Goal: Task Accomplishment & Management: Use online tool/utility

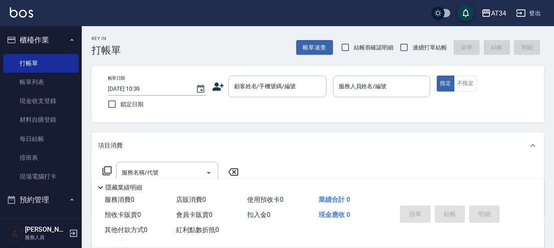
click at [49, 38] on button "櫃檯作業" at bounding box center [40, 39] width 75 height 21
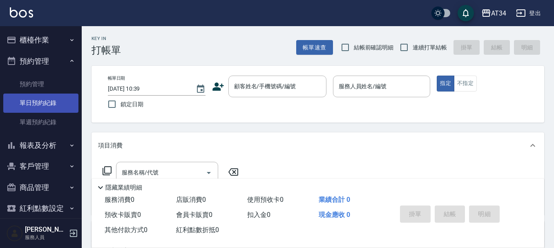
click at [38, 104] on link "單日預約紀錄" at bounding box center [40, 103] width 75 height 19
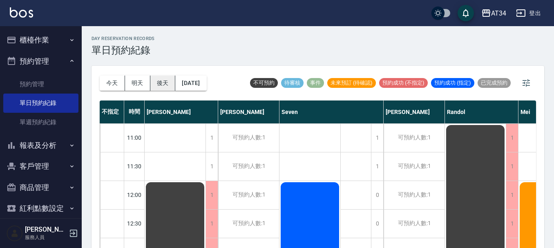
click at [151, 81] on button "後天" at bounding box center [162, 83] width 25 height 15
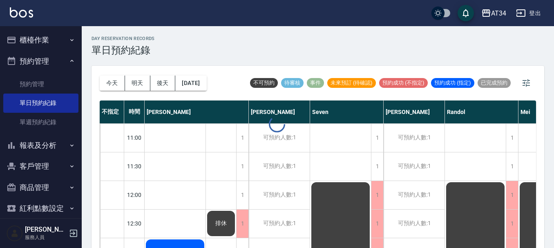
click at [141, 83] on button "明天" at bounding box center [137, 83] width 25 height 15
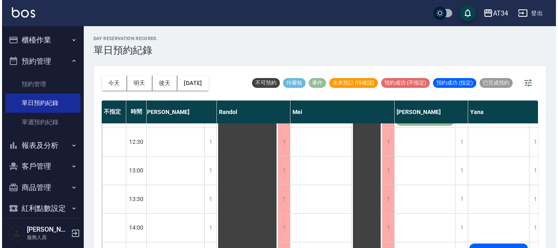
scroll to position [123, 242]
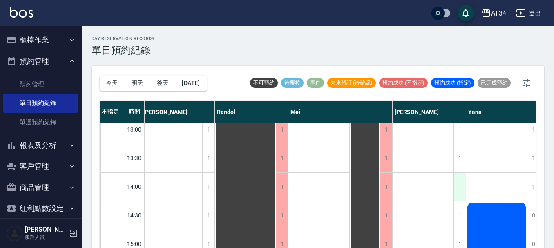
click at [463, 188] on div "1" at bounding box center [460, 187] width 12 height 28
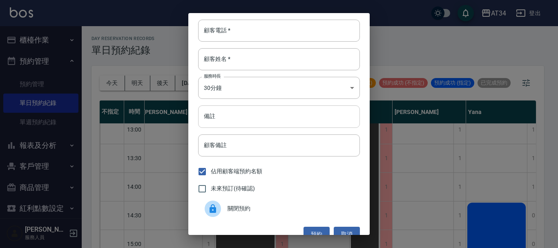
drag, startPoint x: 233, startPoint y: 119, endPoint x: 235, endPoint y: 107, distance: 12.2
click at [233, 119] on input "備註" at bounding box center [279, 116] width 162 height 22
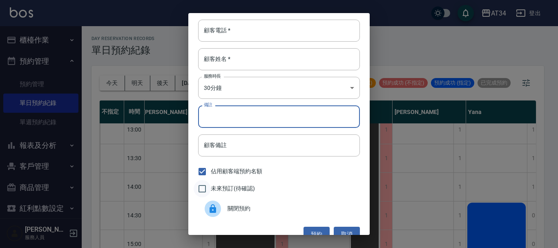
click at [210, 189] on input "未來預訂(待確認)" at bounding box center [202, 188] width 17 height 17
checkbox input "true"
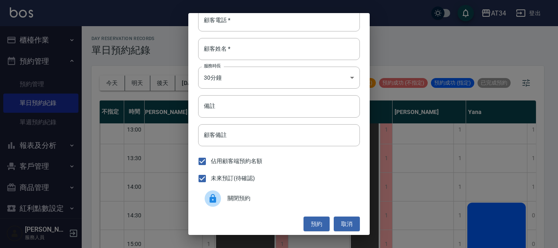
scroll to position [13, 0]
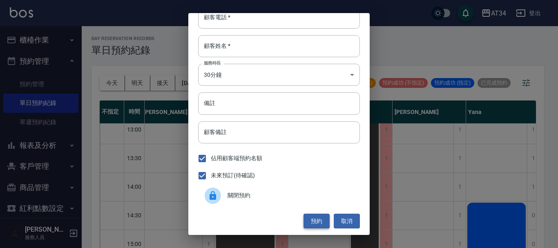
click at [314, 220] on button "預約" at bounding box center [317, 221] width 26 height 15
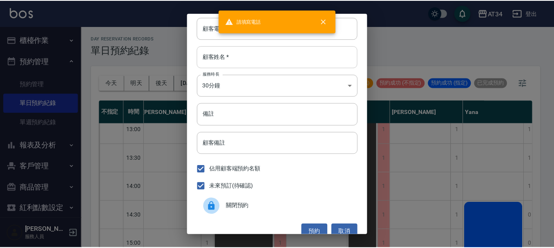
scroll to position [0, 0]
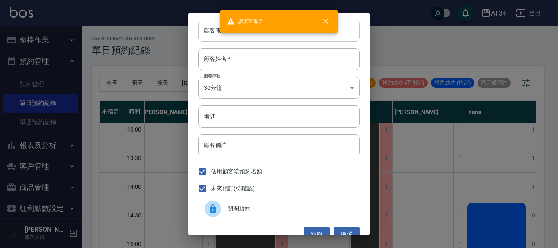
click at [260, 34] on input "顧客電話   *" at bounding box center [279, 31] width 162 height 22
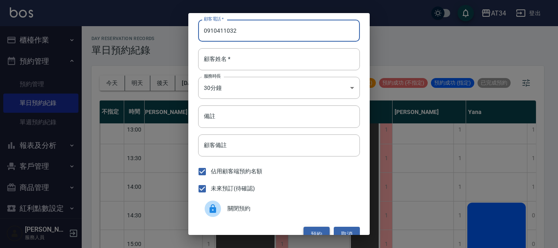
type input "0910411032"
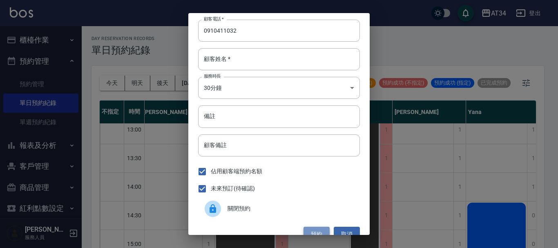
click at [315, 233] on button "預約" at bounding box center [317, 234] width 26 height 15
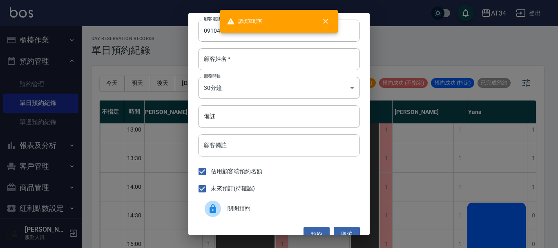
click at [282, 47] on div "顧客電話   * 0910411032 顧客電話   * 顧客姓名   * 顧客姓名   * 服務時長 30分鐘 1 服務時長 備註 備註 顧客備註 顧客備註…" at bounding box center [278, 124] width 181 height 222
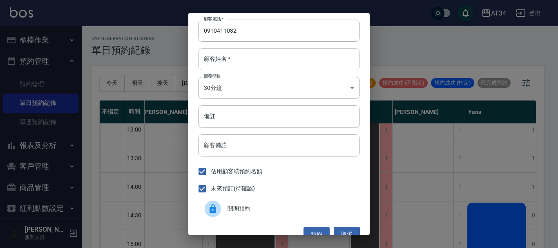
click at [283, 58] on input "顧客姓名   *" at bounding box center [279, 59] width 162 height 22
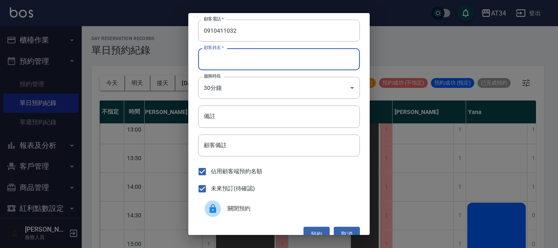
type input "許小姐"
click at [313, 231] on button "預約" at bounding box center [317, 234] width 26 height 15
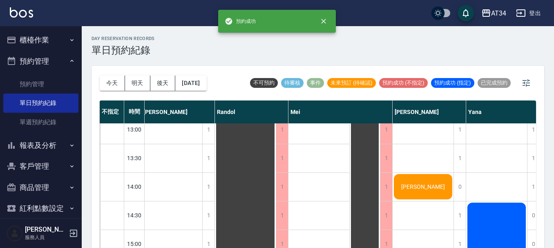
click at [451, 191] on div "許雅雯" at bounding box center [423, 187] width 61 height 28
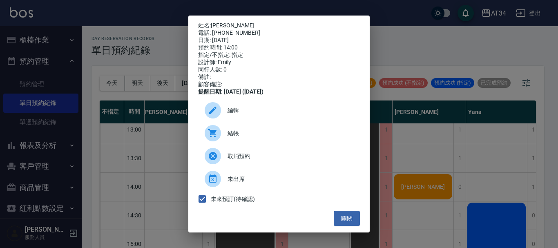
click at [324, 211] on ul "編輯 結帳 取消預約 未出席 未來預訂(待確認)" at bounding box center [279, 153] width 162 height 115
click at [338, 224] on button "關閉" at bounding box center [347, 218] width 26 height 15
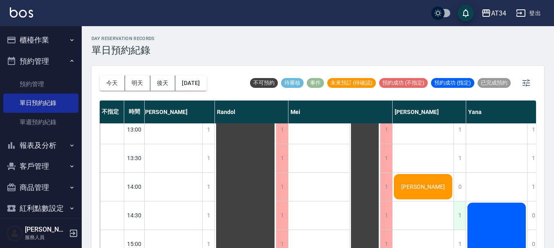
click at [457, 216] on div "1" at bounding box center [460, 215] width 12 height 28
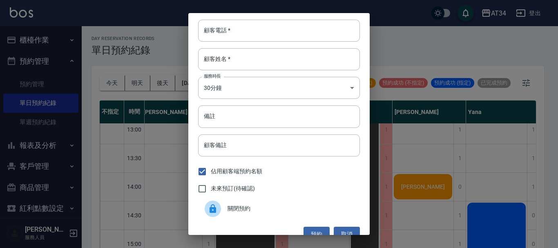
click at [225, 205] on div at bounding box center [216, 209] width 23 height 16
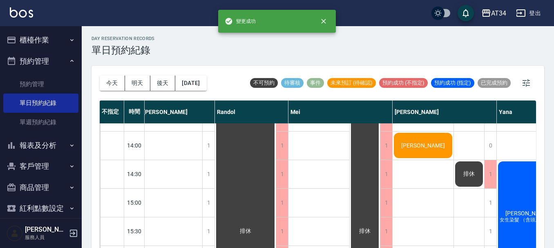
scroll to position [204, 242]
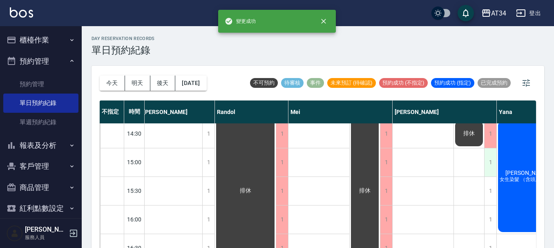
click at [491, 152] on div "1" at bounding box center [490, 162] width 12 height 28
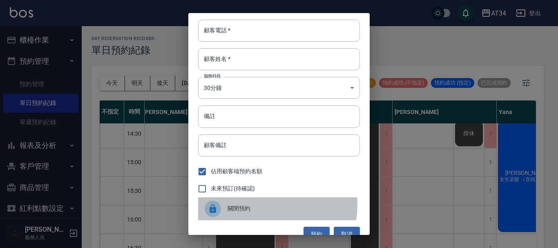
click at [252, 204] on span "關閉預約" at bounding box center [291, 208] width 126 height 9
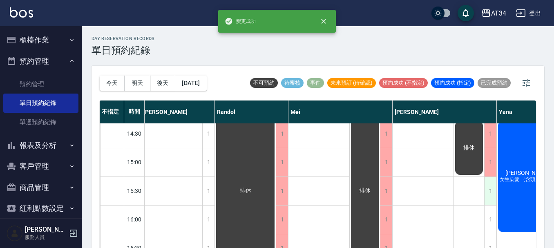
click at [494, 188] on div "1" at bounding box center [490, 191] width 12 height 28
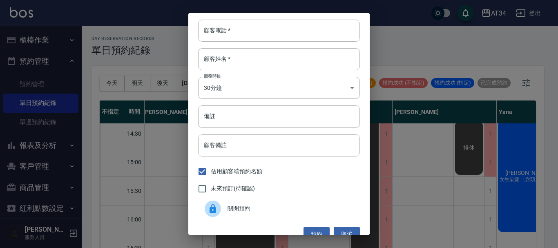
click at [213, 208] on icon at bounding box center [213, 208] width 7 height 9
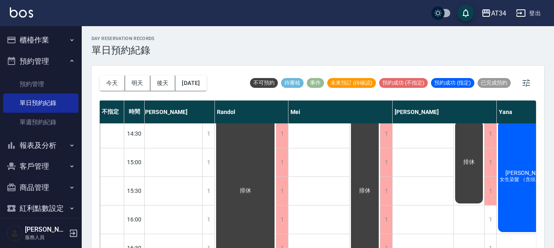
scroll to position [245, 242]
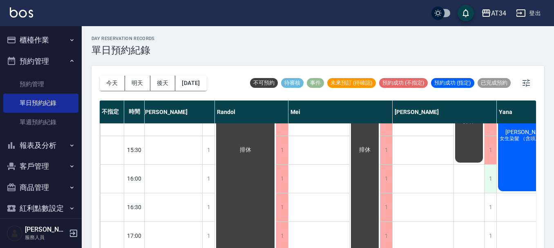
click at [492, 170] on div "1" at bounding box center [490, 179] width 12 height 28
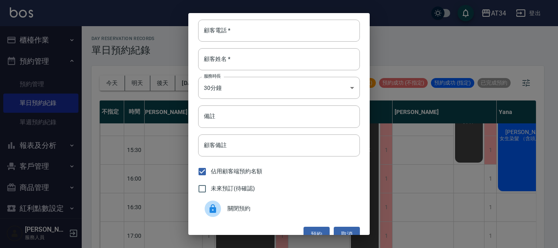
click at [286, 199] on div "關閉預約" at bounding box center [279, 208] width 162 height 23
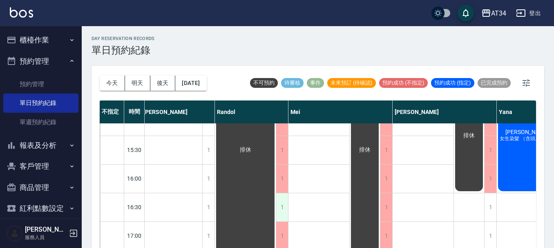
click at [286, 199] on div "1" at bounding box center [282, 207] width 12 height 28
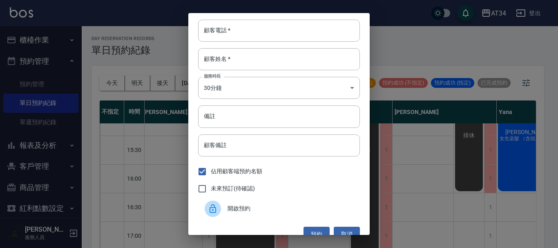
click at [431, 48] on div "顧客電話   * 顧客電話   * 顧客姓名   * 顧客姓名   * 服務時長 30分鐘 1 服務時長 備註 備註 顧客備註 顧客備註 佔用顧客端預約名額 …" at bounding box center [279, 124] width 558 height 248
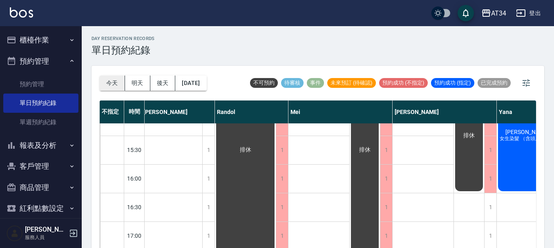
click at [119, 82] on button "今天" at bounding box center [112, 83] width 25 height 15
click at [119, 82] on div at bounding box center [277, 124] width 554 height 248
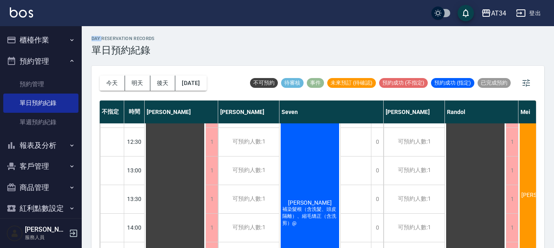
scroll to position [82, 403]
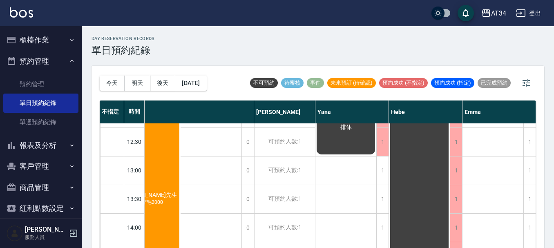
click at [158, 186] on div "洪先生 燙縮毛2000" at bounding box center [149, 198] width 61 height 199
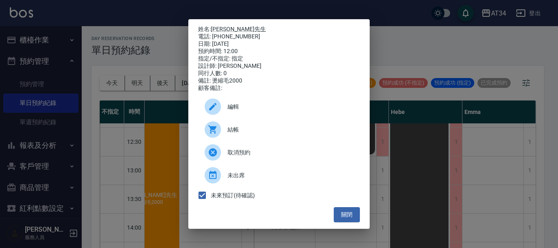
click at [398, 56] on div "姓名: 洪先生 電話: 0938662720 日期: 2025/09/15 預約時間: 12:00 指定/不指定: 指定 設計師: Mei 同行人數: 0 備…" at bounding box center [279, 124] width 558 height 248
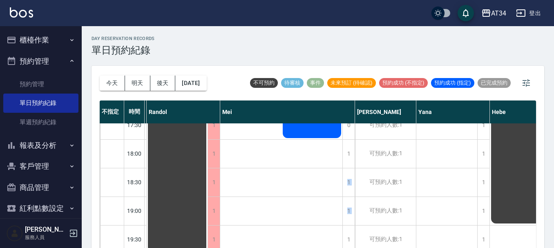
scroll to position [9, 0]
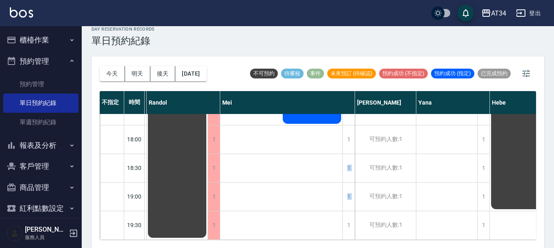
drag, startPoint x: 343, startPoint y: 242, endPoint x: 323, endPoint y: 249, distance: 21.0
click at [323, 248] on html "AT34 登出 櫃檯作業 打帳單 帳單列表 現金收支登錄 材料自購登錄 每日結帳 排班表 現場電腦打卡 預約管理 預約管理 單日預約紀錄 單週預約紀錄 報表及…" at bounding box center [277, 119] width 554 height 257
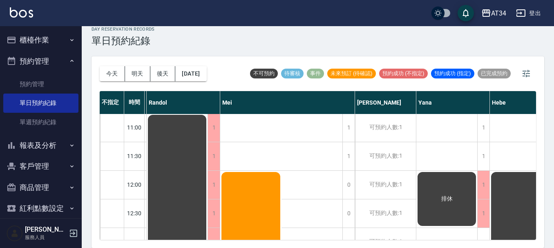
scroll to position [0, 298]
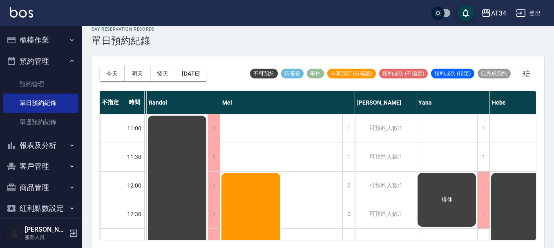
drag, startPoint x: 337, startPoint y: 240, endPoint x: 302, endPoint y: 237, distance: 35.2
click at [303, 238] on div "今天 明天 後天 2025/09/15 不可預約 待審核 事件 未來預訂 (待確認) 預約成功 (不指定) 預約成功 (指定) 已完成預約 不指定 時間 Gi…" at bounding box center [318, 152] width 453 height 192
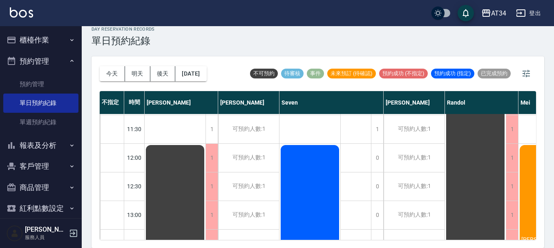
scroll to position [0, 0]
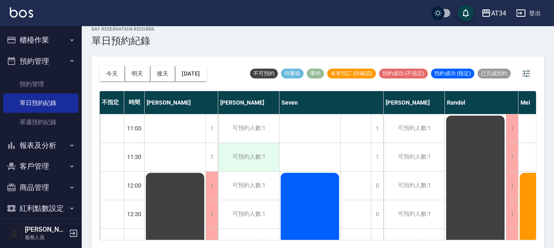
click at [259, 167] on div "可預約人數:1" at bounding box center [248, 157] width 61 height 28
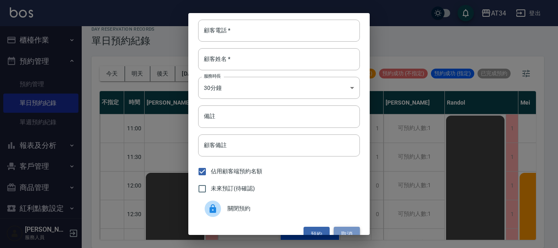
click at [346, 228] on button "取消" at bounding box center [347, 234] width 26 height 15
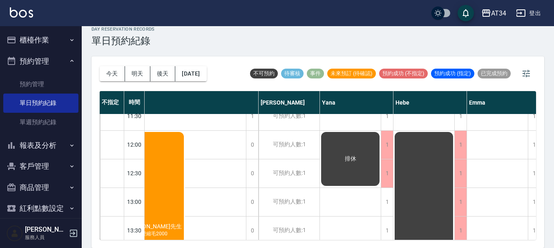
scroll to position [41, 403]
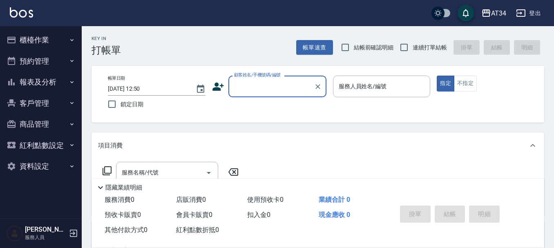
click at [218, 87] on icon at bounding box center [218, 87] width 11 height 8
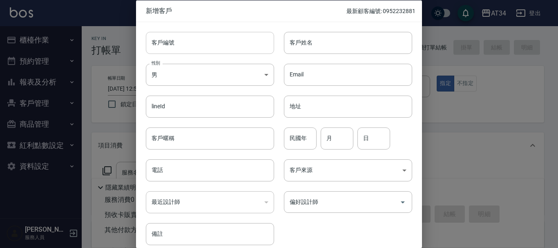
click at [185, 46] on input "客戶編號" at bounding box center [210, 42] width 128 height 22
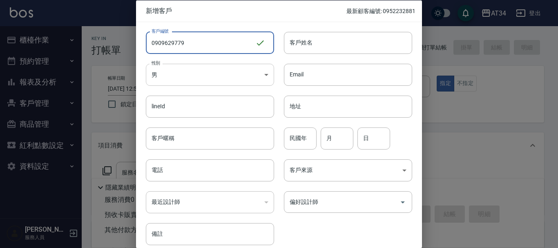
type input "0909629779"
click at [181, 81] on body "AT34 登出 櫃檯作業 打帳單 帳單列表 現金收支登錄 材料自購登錄 每日結帳 排班表 現場電腦打卡 預約管理 預約管理 單日預約紀錄 單週預約紀錄 報表及…" at bounding box center [279, 209] width 558 height 418
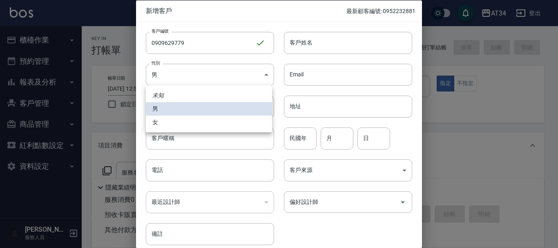
click at [178, 121] on li "女" at bounding box center [209, 122] width 126 height 13
type input "[DEMOGRAPHIC_DATA]"
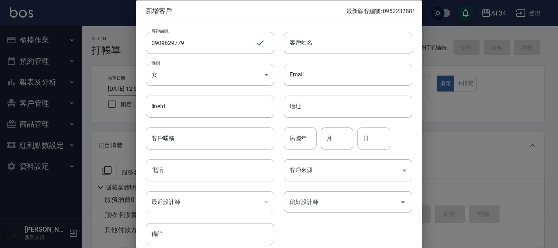
click at [170, 166] on input "電話" at bounding box center [210, 170] width 128 height 22
type input "0909629779"
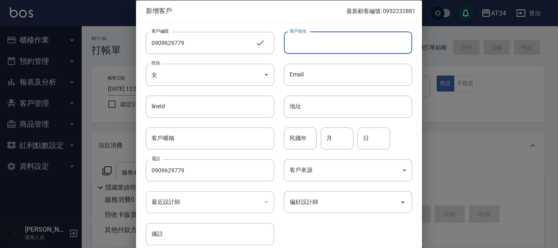
click at [315, 45] on input "客戶姓名" at bounding box center [348, 42] width 128 height 22
type input "x"
type input "[PERSON_NAME]"
click at [298, 143] on input "民國年" at bounding box center [300, 138] width 33 height 22
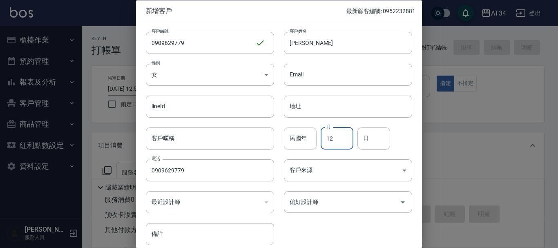
type input "12"
type input "21"
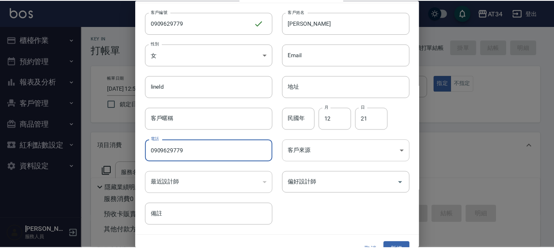
scroll to position [35, 0]
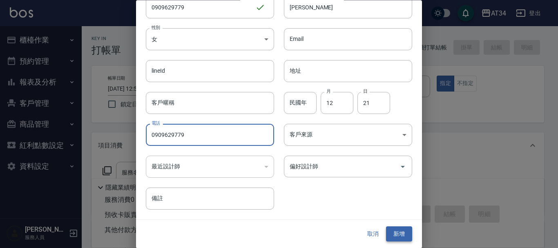
click at [401, 231] on button "新增" at bounding box center [399, 234] width 26 height 15
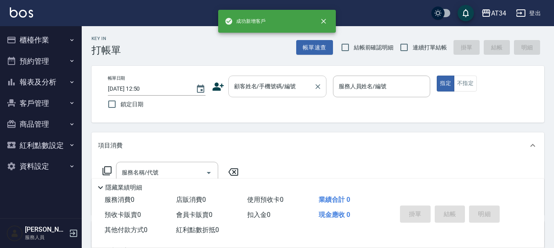
click at [248, 76] on div "顧客姓名/手機號碼/編號" at bounding box center [277, 87] width 98 height 22
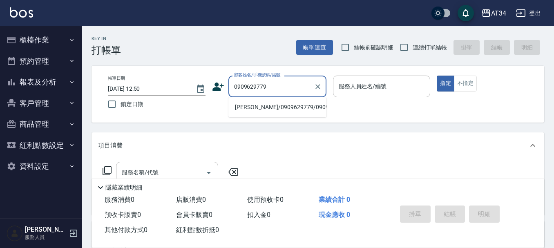
type input "[PERSON_NAME]/0909629779/0909629779"
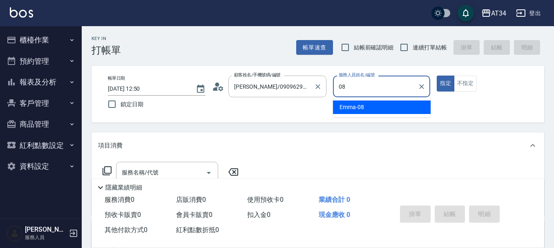
type input "Emma-08"
type button "true"
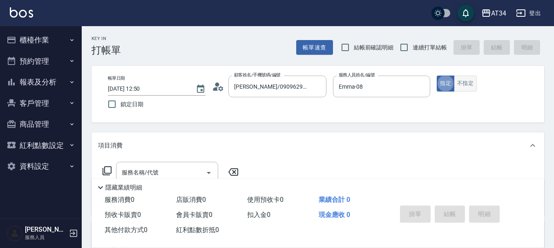
click at [471, 82] on button "不指定" at bounding box center [465, 84] width 23 height 16
click at [133, 173] on div "服務名稱/代號 服務名稱/代號" at bounding box center [167, 173] width 102 height 22
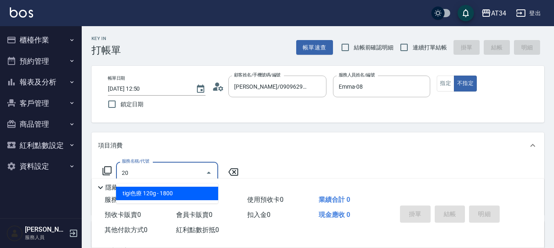
type input "201"
type input "30"
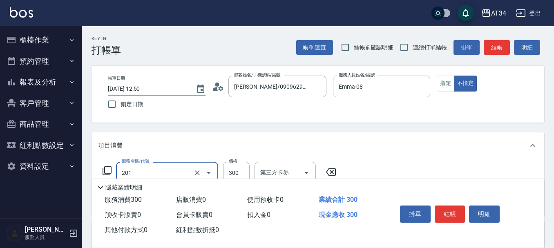
type input "洗髮(201)"
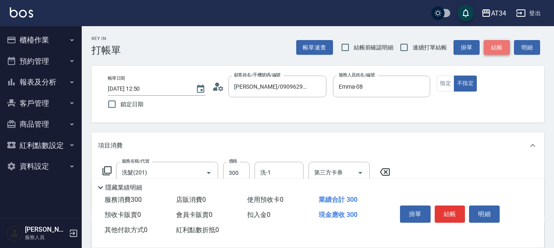
click at [499, 47] on button "結帳" at bounding box center [497, 47] width 26 height 15
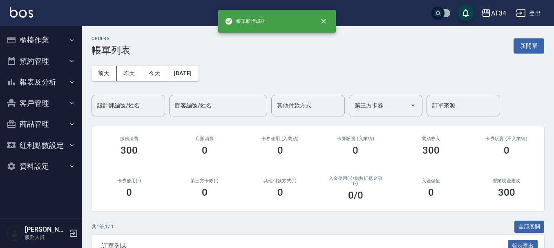
click at [57, 40] on button "櫃檯作業" at bounding box center [40, 39] width 75 height 21
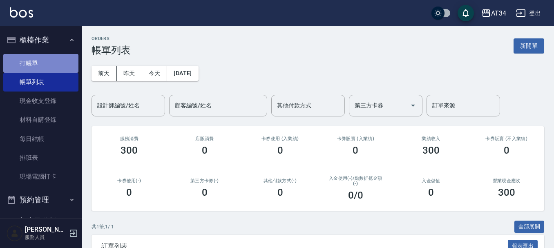
click at [61, 70] on link "打帳單" at bounding box center [40, 63] width 75 height 19
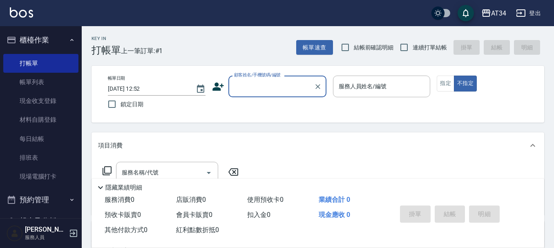
click at [270, 92] on input "顧客姓名/手機號碼/編號" at bounding box center [271, 86] width 78 height 14
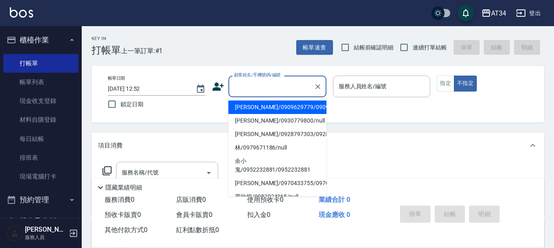
click at [263, 114] on li "[PERSON_NAME]/0909629779/0909629779" at bounding box center [277, 107] width 98 height 13
type input "[PERSON_NAME]/0909629779/0909629779"
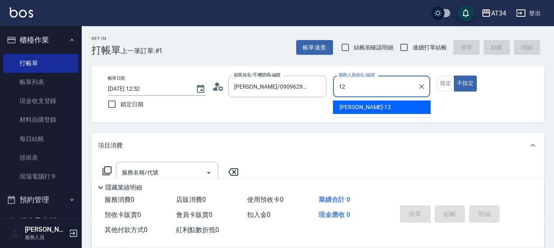
type input "1"
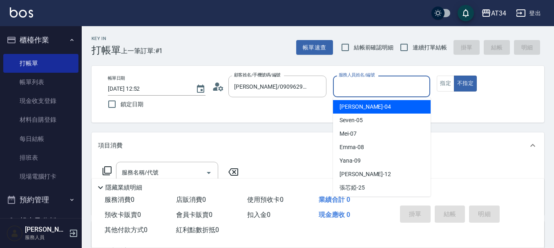
scroll to position [82, 0]
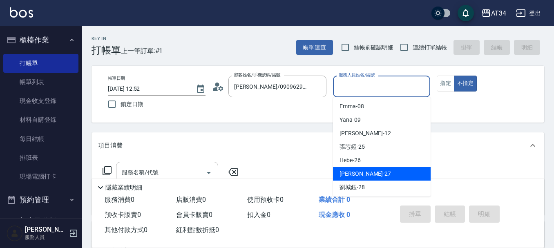
click at [376, 169] on div "annie -27" at bounding box center [382, 173] width 98 height 13
type input "annie-27"
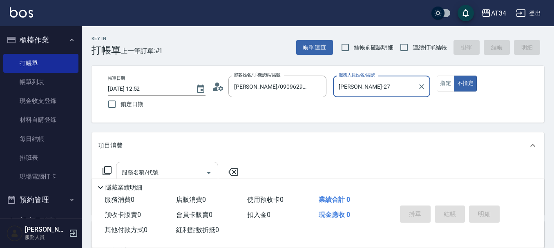
click at [156, 172] on div "服務名稱/代號 服務名稱/代號" at bounding box center [167, 173] width 102 height 22
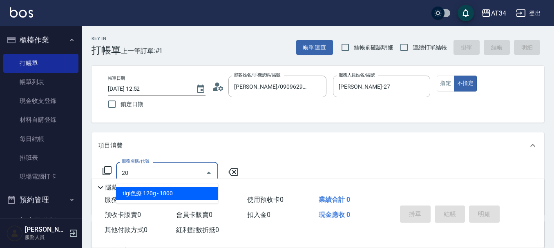
type input "201"
type input "30"
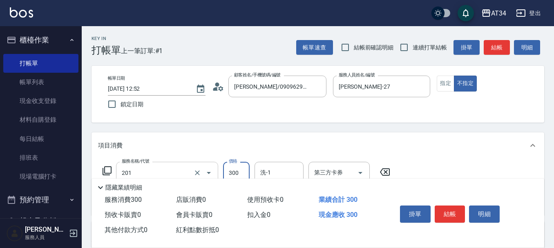
type input "洗髮(201)"
click at [496, 43] on button "結帳" at bounding box center [497, 47] width 26 height 15
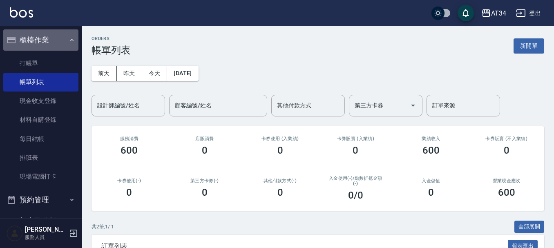
click at [61, 40] on button "櫃檯作業" at bounding box center [40, 39] width 75 height 21
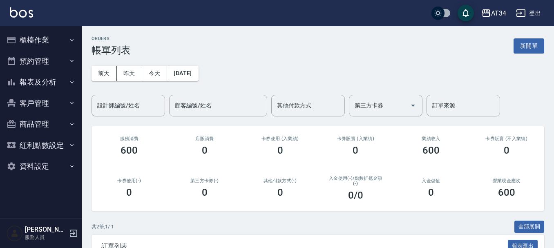
click at [34, 60] on button "預約管理" at bounding box center [40, 61] width 75 height 21
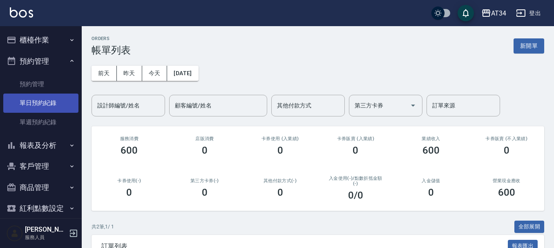
click at [42, 101] on link "單日預約紀錄" at bounding box center [40, 103] width 75 height 19
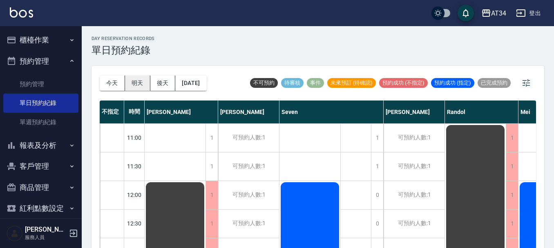
click at [134, 83] on button "明天" at bounding box center [137, 83] width 25 height 15
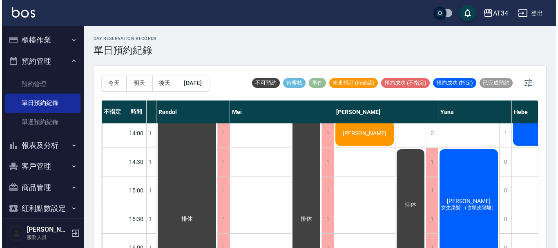
scroll to position [123, 303]
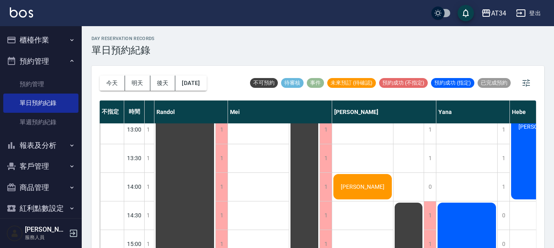
click at [366, 199] on div "許雅雯" at bounding box center [362, 187] width 61 height 28
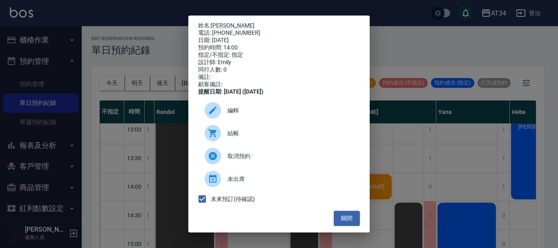
click at [219, 119] on div at bounding box center [213, 110] width 16 height 16
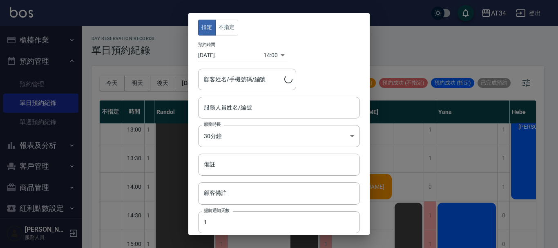
type input "Emily-12"
type input "許雅雯/0910411032/0910411032"
click at [289, 82] on icon "Clear" at bounding box center [288, 79] width 8 height 8
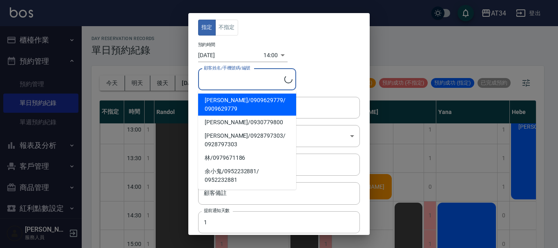
click at [263, 82] on input "顧客姓名/手機號碼/編號" at bounding box center [243, 79] width 83 height 14
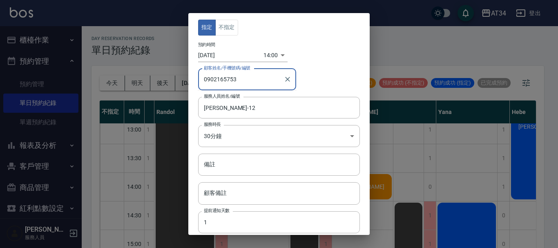
type input "0902165753"
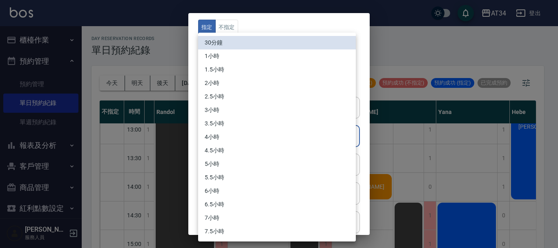
click at [260, 140] on body "AT34 登出 櫃檯作業 打帳單 帳單列表 現金收支登錄 材料自購登錄 每日結帳 排班表 現場電腦打卡 預約管理 預約管理 單日預約紀錄 單週預約紀錄 報表及…" at bounding box center [279, 128] width 558 height 257
click at [255, 157] on li "4.5小時" at bounding box center [277, 150] width 158 height 13
type input "9"
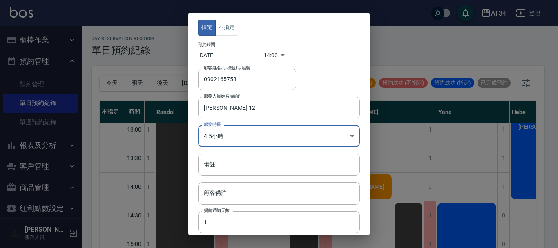
scroll to position [60, 0]
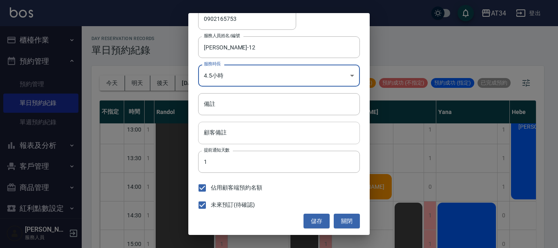
click at [235, 130] on input "顧客備註" at bounding box center [279, 133] width 162 height 22
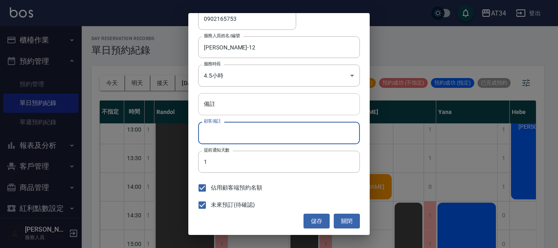
click at [248, 94] on input "備註" at bounding box center [279, 104] width 162 height 22
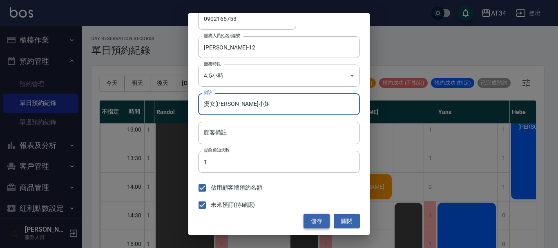
type input "燙女張小姐"
click at [314, 215] on button "儲存" at bounding box center [317, 221] width 26 height 15
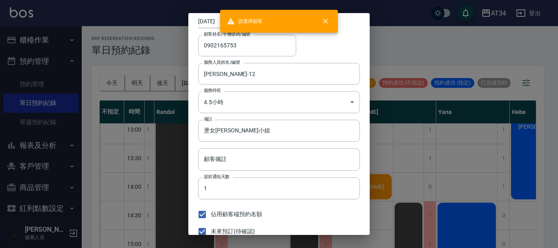
scroll to position [20, 0]
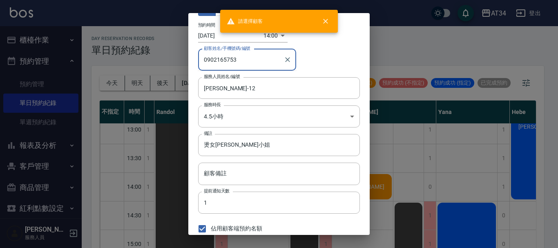
click at [260, 53] on input "0902165753" at bounding box center [241, 60] width 78 height 14
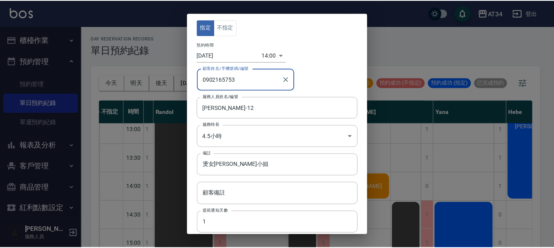
scroll to position [60, 0]
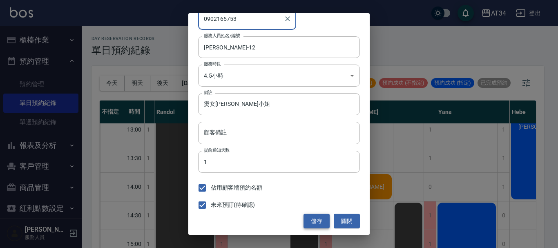
click at [322, 219] on button "儲存" at bounding box center [317, 221] width 26 height 15
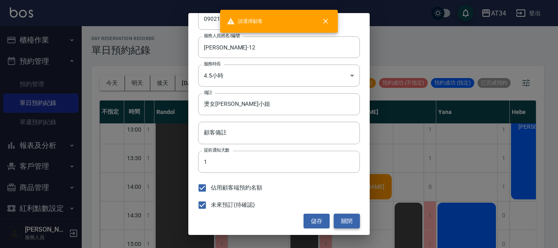
click at [338, 219] on button "關閉" at bounding box center [347, 221] width 26 height 15
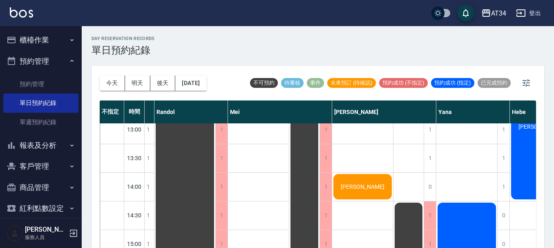
click at [376, 183] on div "許雅雯" at bounding box center [362, 187] width 61 height 28
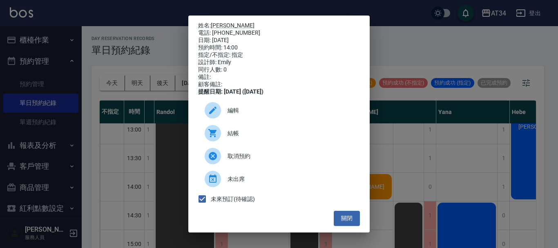
click at [295, 161] on span "取消預約" at bounding box center [291, 156] width 126 height 9
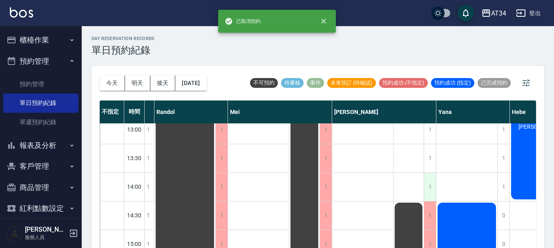
click at [433, 184] on div "1" at bounding box center [430, 187] width 12 height 28
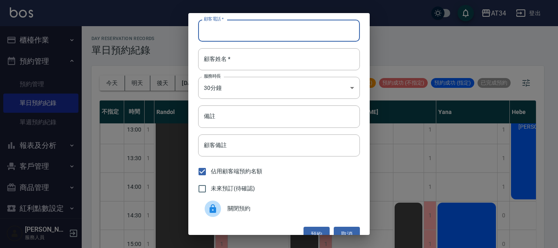
click at [219, 26] on input "顧客電話   *" at bounding box center [279, 31] width 162 height 22
type input "0902165753"
click at [220, 64] on input "顧客姓名   *" at bounding box center [279, 59] width 162 height 22
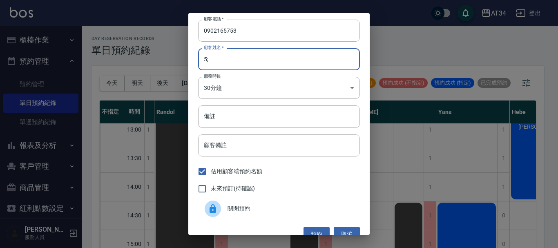
type input "5"
type input "張"
click at [226, 80] on body "AT34 登出 櫃檯作業 打帳單 帳單列表 現金收支登錄 材料自購登錄 每日結帳 排班表 現場電腦打卡 預約管理 預約管理 單日預約紀錄 單週預約紀錄 報表及…" at bounding box center [279, 128] width 558 height 257
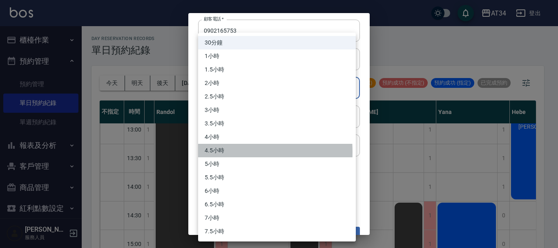
click at [213, 152] on li "4.5小時" at bounding box center [277, 150] width 158 height 13
type input "9"
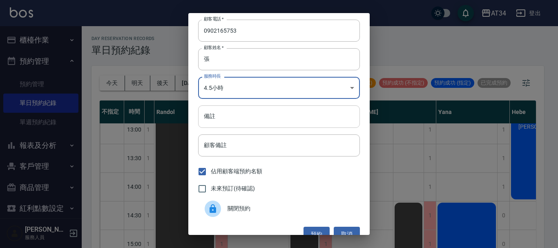
click at [237, 119] on input "備註" at bounding box center [279, 116] width 162 height 22
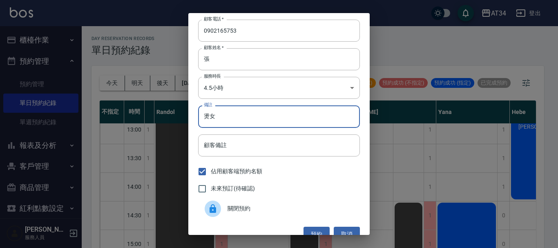
type input "燙女"
click at [254, 189] on span "未來預訂(待確認)" at bounding box center [233, 188] width 44 height 9
click at [211, 189] on input "未來預訂(待確認)" at bounding box center [202, 188] width 17 height 17
checkbox input "true"
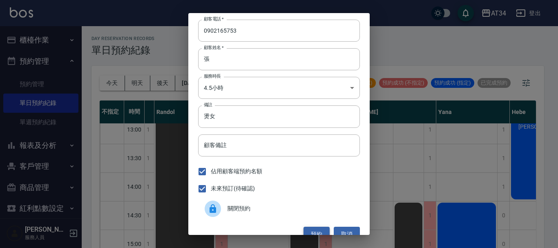
click at [320, 231] on button "預約" at bounding box center [317, 234] width 26 height 15
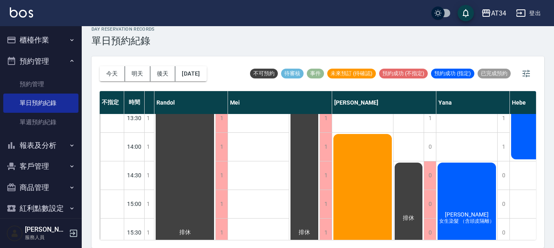
scroll to position [123, 303]
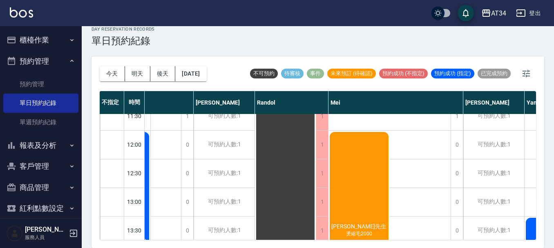
scroll to position [41, 163]
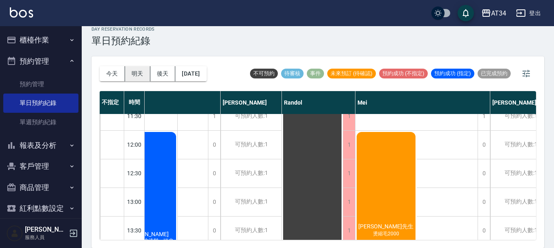
click at [145, 74] on button "明天" at bounding box center [137, 73] width 25 height 15
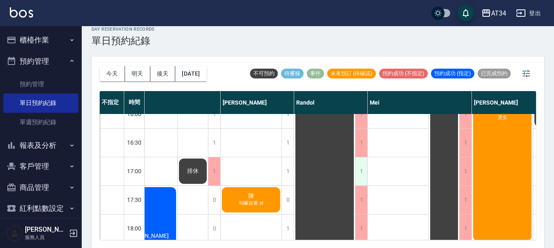
scroll to position [286, 163]
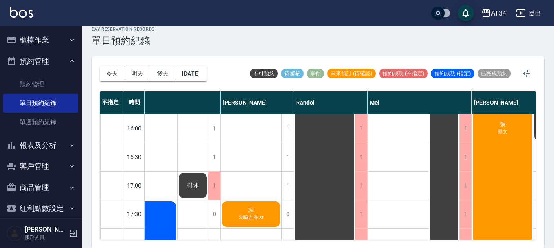
click at [248, 214] on span "陳" at bounding box center [251, 210] width 9 height 7
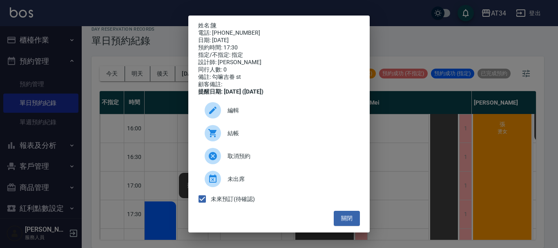
click at [132, 174] on div "姓名: 陳 電話: 0931287957 日期: 2025/09/16 預約時間: 17:30 指定/不指定: 指定 設計師: annie 同行人數: 0 備…" at bounding box center [279, 124] width 558 height 248
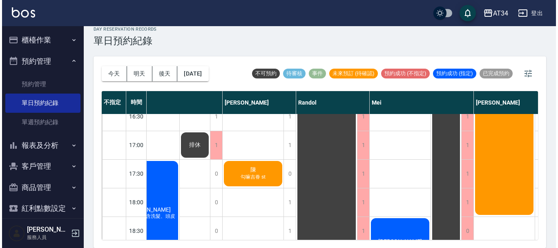
scroll to position [327, 163]
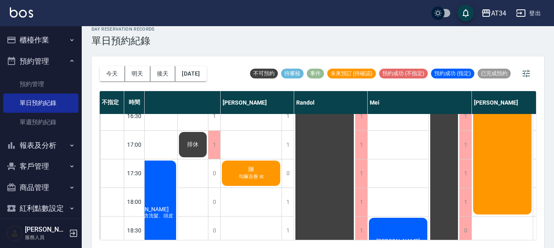
click at [258, 170] on div "陳 勾嘛吉眷 st" at bounding box center [251, 173] width 61 height 28
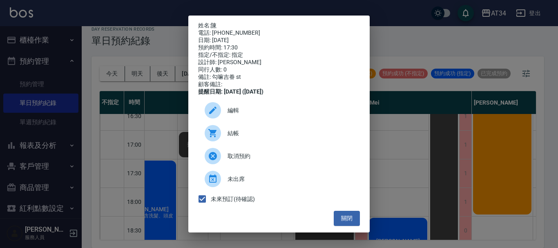
click at [273, 115] on span "編輯" at bounding box center [291, 110] width 126 height 9
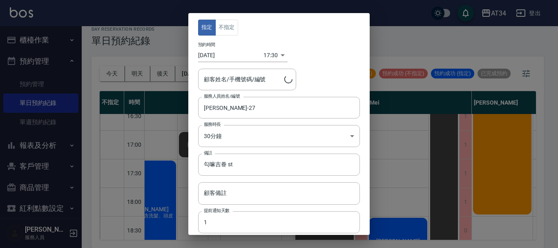
type input "陳/0931287957"
click at [272, 50] on body "AT34 登出 櫃檯作業 打帳單 帳單列表 現金收支登錄 材料自購登錄 每日結帳 排班表 現場電腦打卡 預約管理 預約管理 單日預約紀錄 單週預約紀錄 報表及…" at bounding box center [279, 119] width 558 height 257
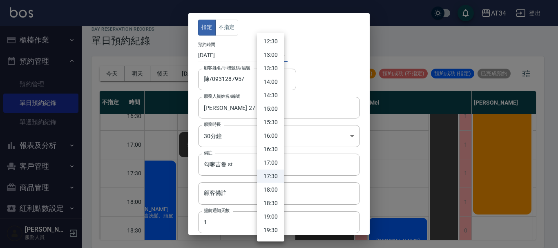
scroll to position [296, 0]
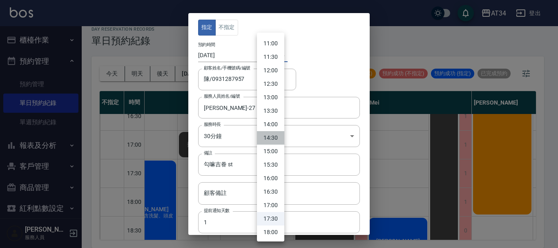
click at [274, 139] on li "14:30" at bounding box center [270, 137] width 27 height 13
type input "1758004200000"
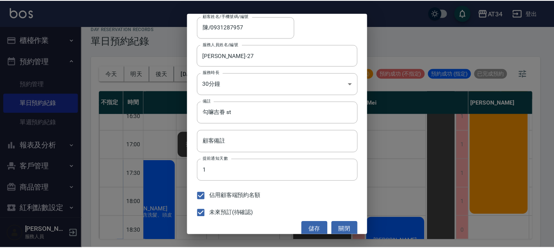
scroll to position [60, 0]
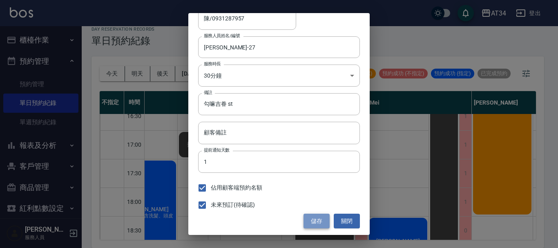
click at [315, 222] on button "儲存" at bounding box center [317, 221] width 26 height 15
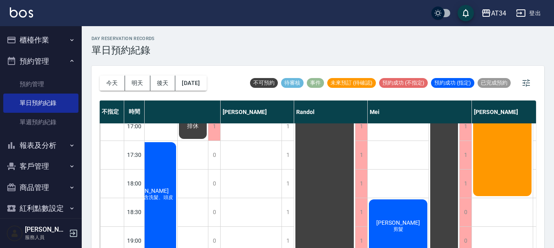
scroll to position [191, 163]
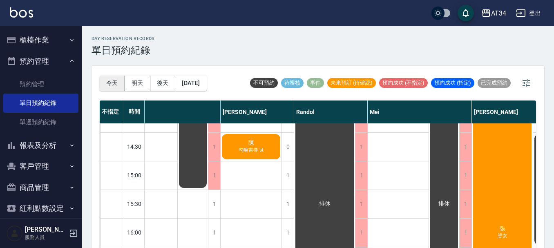
click at [106, 84] on button "今天" at bounding box center [112, 83] width 25 height 15
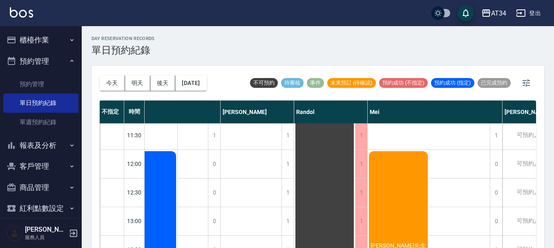
scroll to position [28, 163]
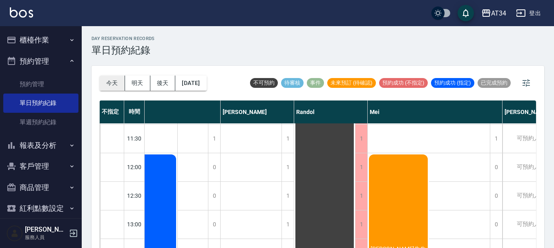
click at [118, 83] on button "今天" at bounding box center [112, 83] width 25 height 15
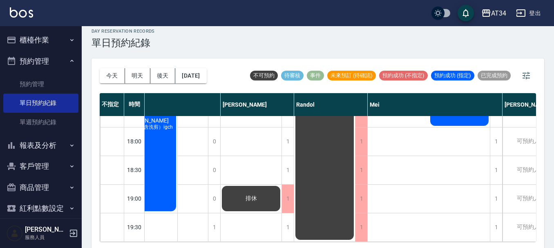
scroll to position [9, 0]
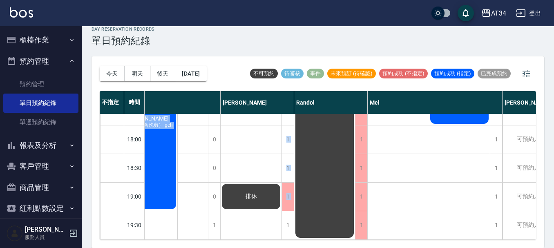
drag, startPoint x: 231, startPoint y: 240, endPoint x: 218, endPoint y: 240, distance: 13.1
click at [218, 240] on div "今天 明天 後天 2025/09/15 不可預約 待審核 事件 未來預訂 (待確認) 預約成功 (不指定) 預約成功 (指定) 已完成預約 不指定 時間 Gi…" at bounding box center [318, 152] width 453 height 192
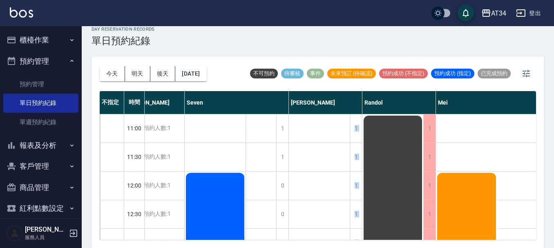
scroll to position [0, 89]
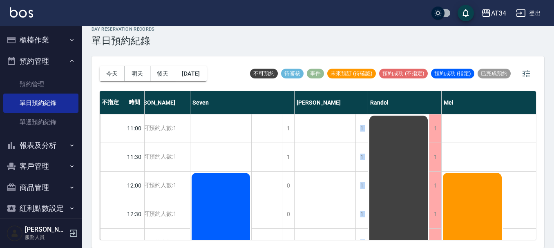
click at [228, 83] on div "今天 明天 後天 2025/09/15 不可預約 待審核 事件 未來預訂 (待確認) 預約成功 (不指定) 預約成功 (指定) 已完成預約" at bounding box center [318, 73] width 436 height 35
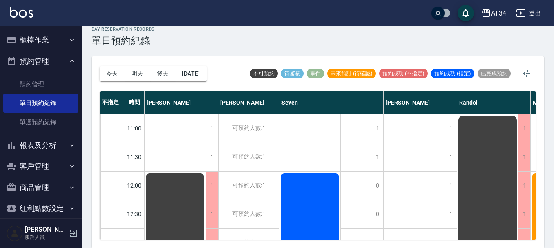
scroll to position [0, 0]
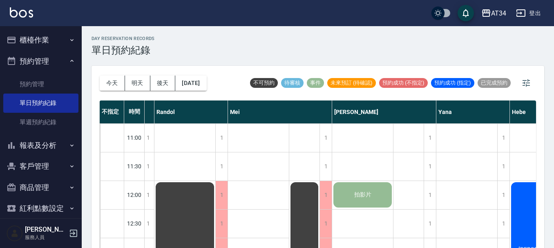
click at [53, 40] on button "櫃檯作業" at bounding box center [40, 39] width 75 height 21
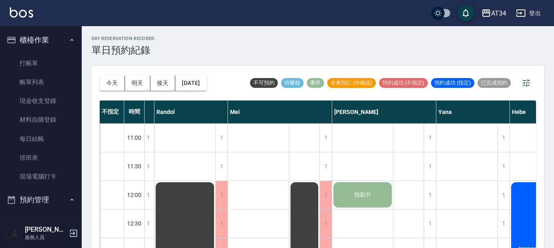
click at [47, 68] on link "打帳單" at bounding box center [40, 63] width 75 height 19
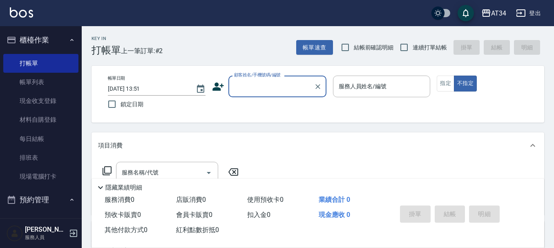
click at [271, 92] on input "顧客姓名/手機號碼/編號" at bounding box center [271, 86] width 78 height 14
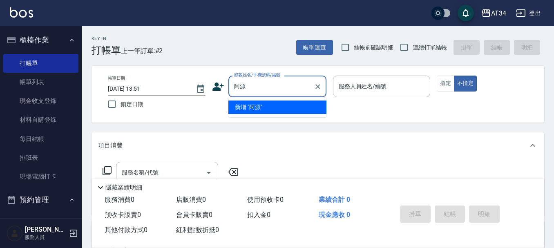
type input "阿源"
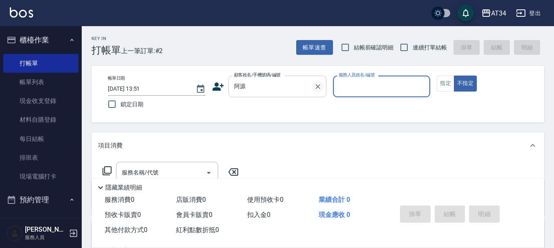
click at [317, 89] on icon "Clear" at bounding box center [318, 87] width 8 height 8
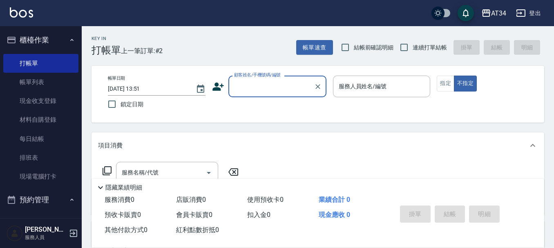
click at [282, 90] on input "顧客姓名/手機號碼/編號" at bounding box center [271, 86] width 78 height 14
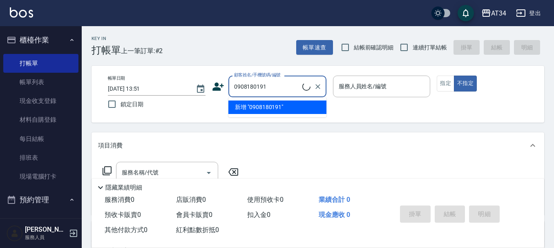
click at [271, 110] on li "新增 "0908180191"" at bounding box center [277, 107] width 98 height 13
type input "0908180191"
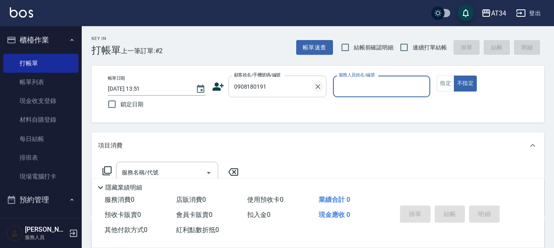
click at [321, 87] on icon "Clear" at bounding box center [318, 87] width 8 height 8
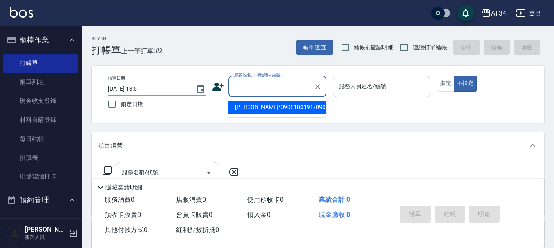
click at [280, 88] on input "顧客姓名/手機號碼/編號" at bounding box center [271, 86] width 78 height 14
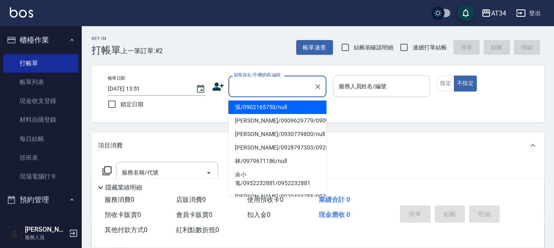
click at [355, 94] on div "服務人員姓名/編號" at bounding box center [382, 87] width 98 height 22
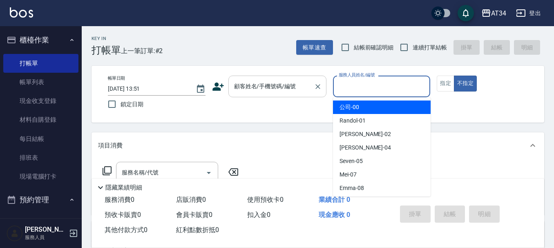
click at [297, 93] on input "顧客姓名/手機號碼/編號" at bounding box center [271, 86] width 78 height 14
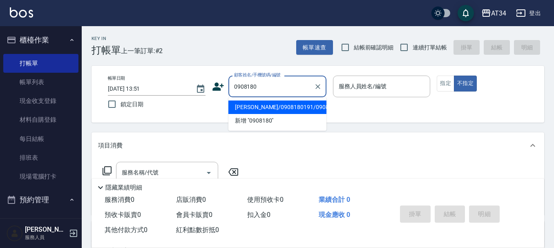
click at [300, 108] on li "[PERSON_NAME]/0908180191/0908180191" at bounding box center [277, 107] width 98 height 13
type input "[PERSON_NAME]/0908180191/0908180191"
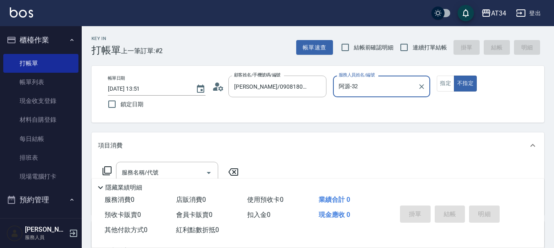
type input "阿源-32"
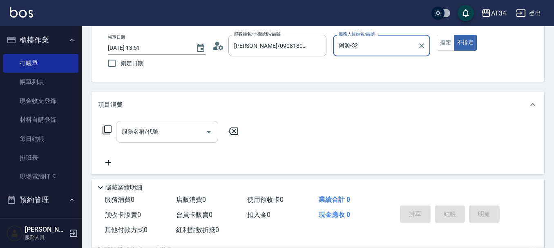
click at [157, 137] on input "服務名稱/代號" at bounding box center [161, 132] width 83 height 14
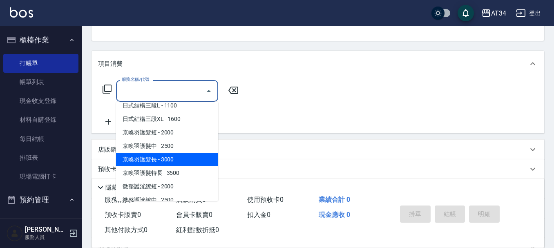
scroll to position [695, 0]
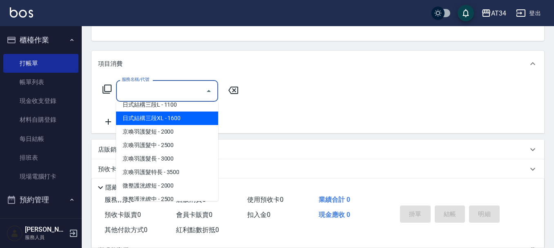
click at [194, 118] on span "日式結構三段XL - 1600" at bounding box center [167, 118] width 102 height 13
type input "日式結構三段XL(628)"
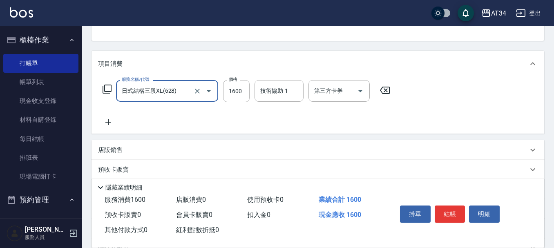
click at [108, 123] on icon at bounding box center [108, 122] width 6 height 6
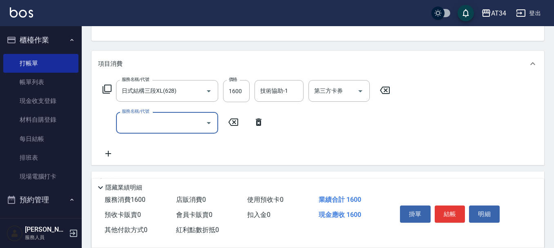
click at [158, 117] on input "服務名稱/代號" at bounding box center [161, 123] width 83 height 14
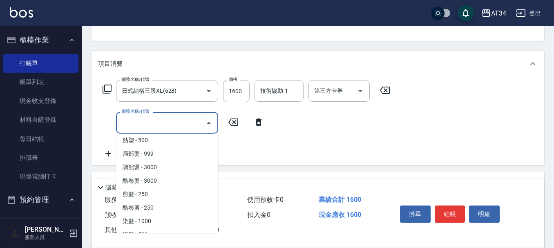
scroll to position [163, 0]
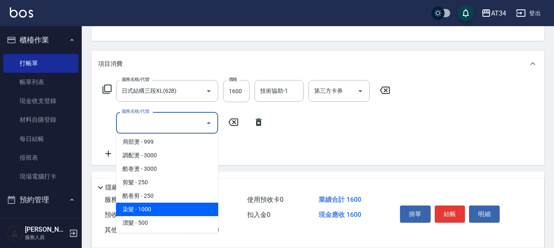
click at [156, 211] on span "染髮 - 1000" at bounding box center [167, 209] width 102 height 13
type input "260"
type input "染髮(501)"
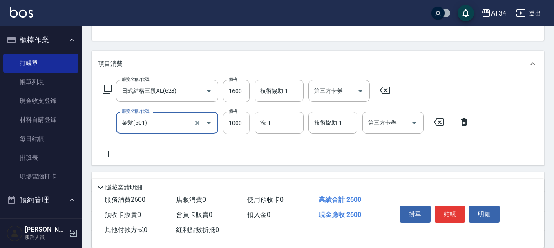
click at [243, 122] on input "1000" at bounding box center [236, 123] width 27 height 22
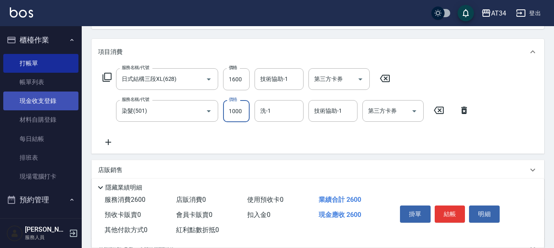
scroll to position [79, 0]
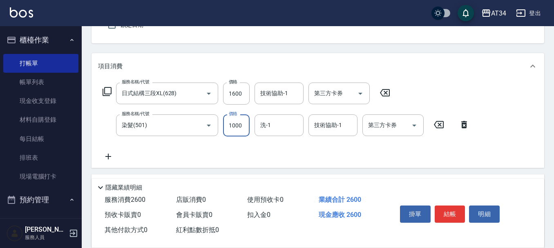
click at [477, 129] on div "服務名稱/代號 日式結構三段XL(628) 服務名稱/代號 價格 1600 價格 技術協助-1 技術協助-1 第三方卡券 第三方卡券 服務名稱/代號 染髮(5…" at bounding box center [318, 123] width 453 height 89
click at [470, 125] on icon at bounding box center [464, 125] width 20 height 10
type input "160"
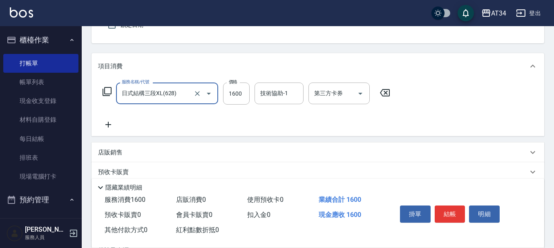
click at [382, 100] on div "服務名稱/代號 日式結構三段XL(628) 服務名稱/代號 價格 1600 價格 技術協助-1 技術協助-1 第三方卡券 第三方卡券" at bounding box center [246, 94] width 297 height 22
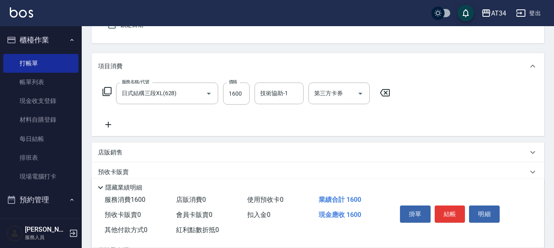
click at [383, 96] on icon at bounding box center [385, 93] width 20 height 10
type input "0"
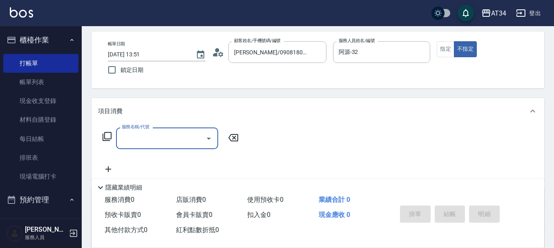
scroll to position [0, 0]
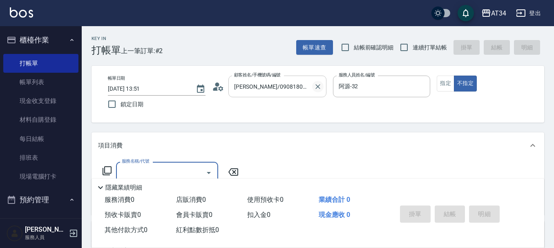
click at [316, 89] on icon "Clear" at bounding box center [318, 87] width 8 height 8
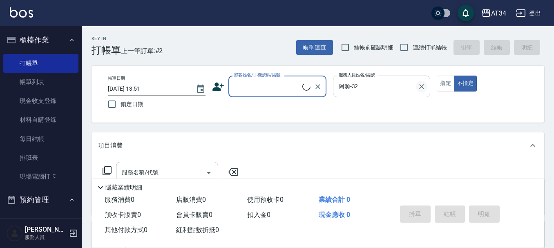
click at [422, 87] on icon "Clear" at bounding box center [422, 87] width 8 height 8
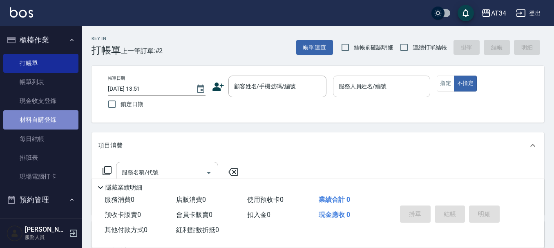
click at [60, 118] on link "材料自購登錄" at bounding box center [40, 119] width 75 height 19
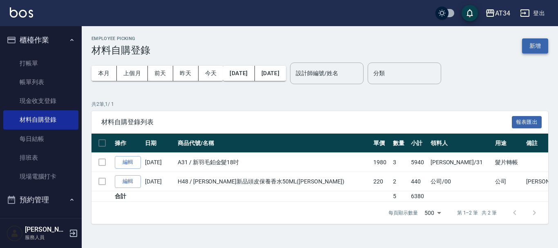
click at [536, 52] on button "新增" at bounding box center [535, 45] width 26 height 15
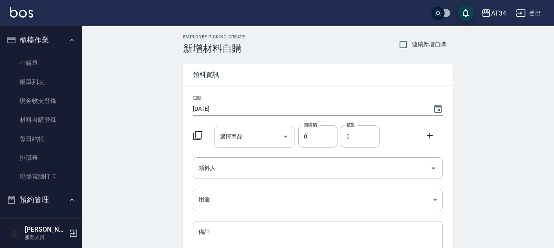
click at [205, 137] on div at bounding box center [200, 135] width 21 height 15
click at [197, 137] on icon at bounding box center [198, 136] width 10 height 10
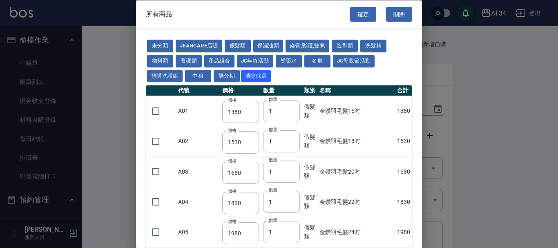
click at [309, 40] on button "染膏,彩護,雙氧" at bounding box center [308, 46] width 44 height 13
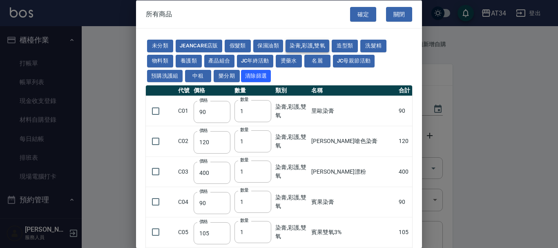
type input "90"
type input "120"
type input "400"
type input "90"
type input "105"
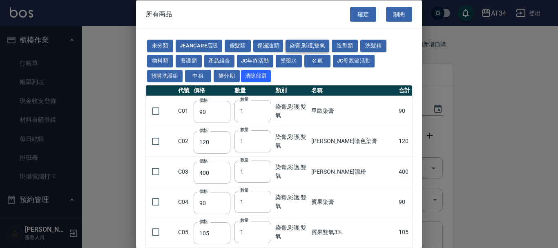
type input "105"
type input "272"
type input "136"
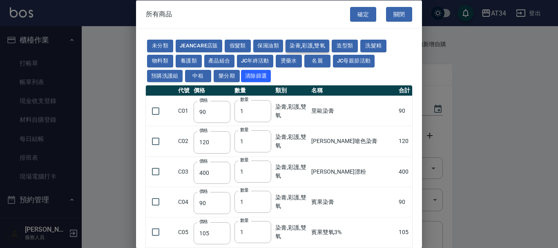
type input "110"
type input "650"
type input "228"
type input "85"
type input "120"
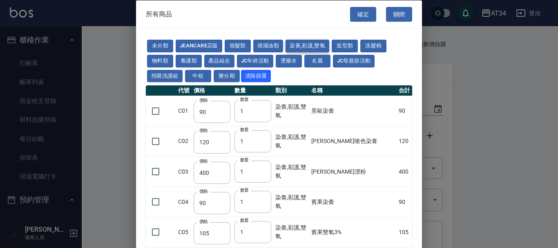
type input "135"
type input "85"
type input "100"
type input "380"
type input "450"
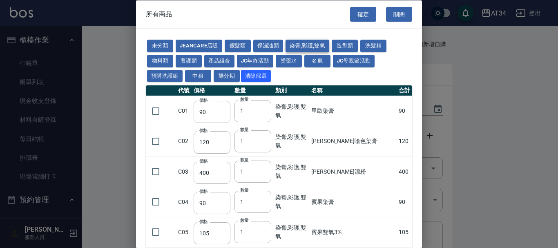
type input "700"
type input "580"
type input "620"
type input "640"
type input "450"
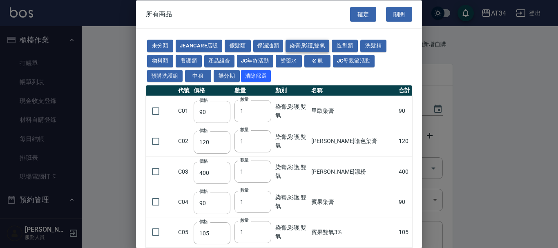
type input "280"
type input "300"
type input "120"
type input "500"
type input "800"
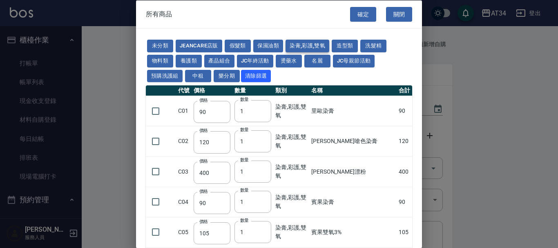
type input "160"
type input "184"
type input "200"
type input "216"
type input "168"
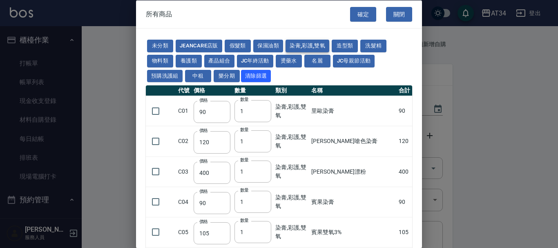
type input "232"
type input "680"
type input "840"
type input "188"
type input "400"
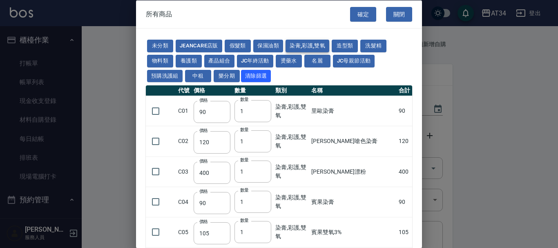
type input "450"
type input "256"
type input "488"
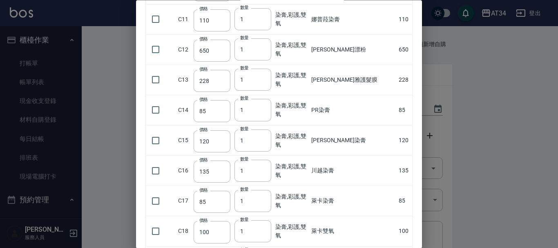
scroll to position [409, 0]
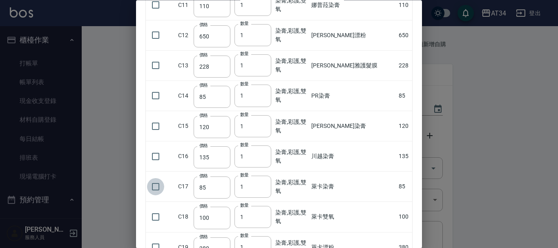
click at [154, 184] on input "checkbox" at bounding box center [155, 186] width 17 height 17
checkbox input "true"
type input "2"
click at [263, 186] on input "2" at bounding box center [253, 187] width 37 height 22
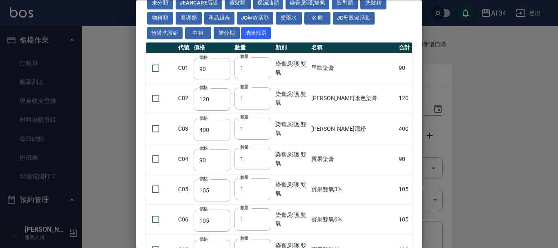
scroll to position [41, 0]
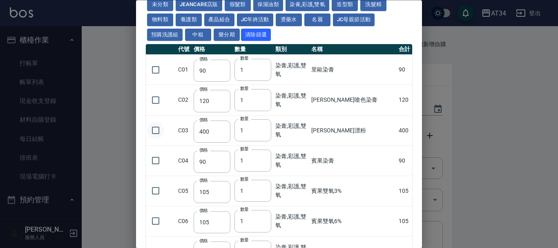
click at [152, 129] on input "checkbox" at bounding box center [155, 130] width 17 height 17
checkbox input "true"
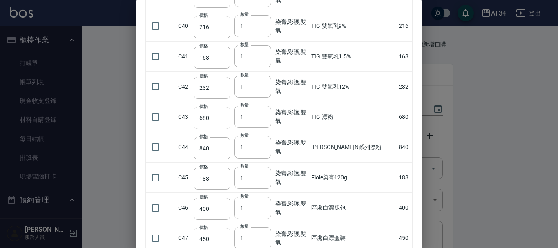
scroll to position [1103, 0]
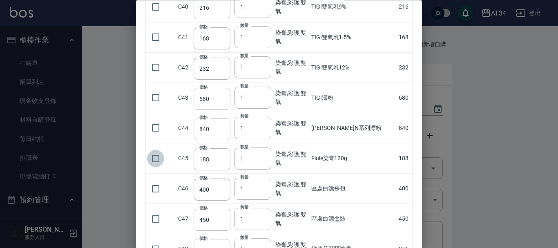
click at [153, 163] on input "checkbox" at bounding box center [155, 158] width 17 height 17
checkbox input "true"
type input "2"
click at [262, 158] on input "2" at bounding box center [253, 159] width 37 height 22
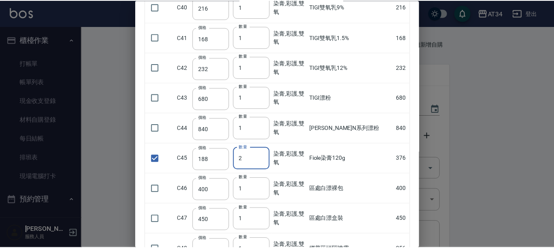
scroll to position [1201, 0]
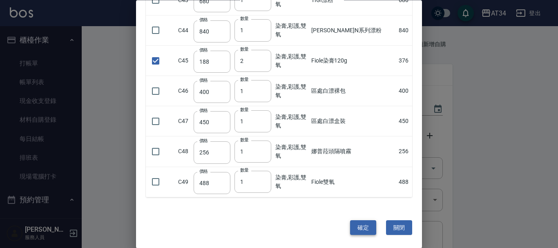
click at [355, 229] on button "確定" at bounding box center [363, 227] width 26 height 15
type input "萊卡染膏"
type input "85"
type input "2"
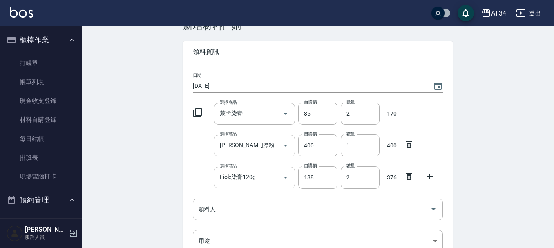
scroll to position [41, 0]
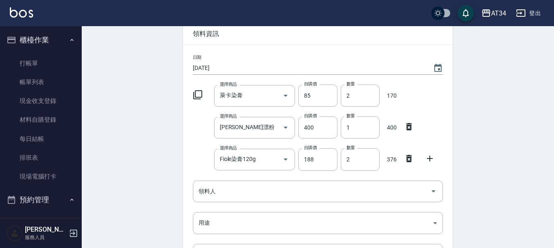
click at [432, 155] on icon at bounding box center [430, 159] width 10 height 10
click at [220, 191] on div "選擇商品 選擇商品" at bounding box center [254, 192] width 81 height 22
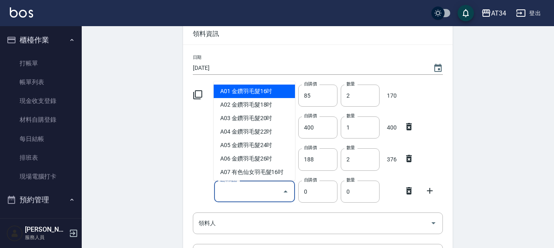
type input "2"
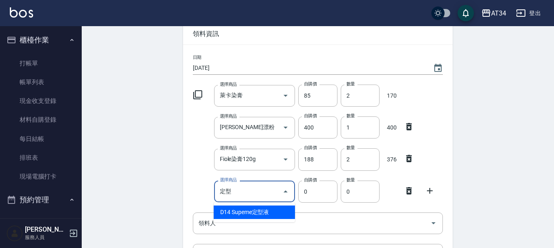
scroll to position [0, 0]
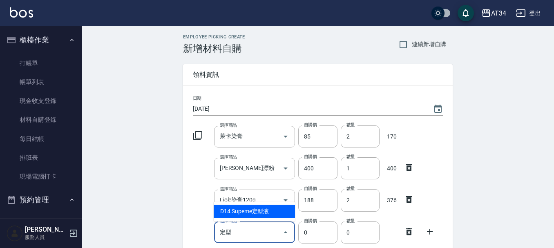
type input "定"
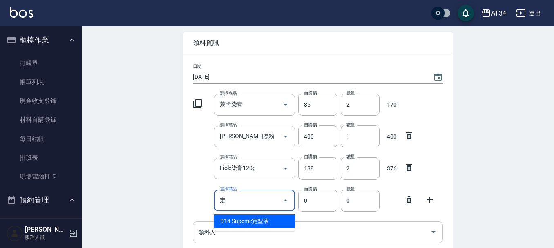
scroll to position [41, 0]
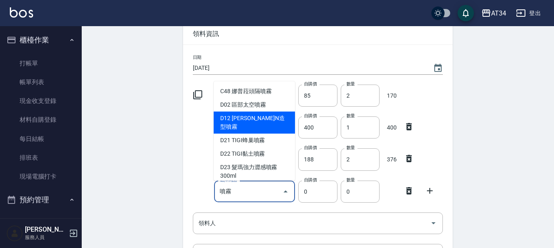
click at [282, 122] on li "D12 [PERSON_NAME]N造型噴霧" at bounding box center [254, 123] width 81 height 22
type input "[PERSON_NAME]N造型噴霧"
type input "312"
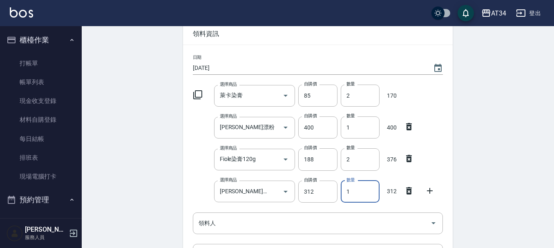
drag, startPoint x: 354, startPoint y: 185, endPoint x: 344, endPoint y: 188, distance: 10.7
click at [344, 188] on input "1" at bounding box center [360, 192] width 39 height 22
type input "2"
click at [434, 192] on icon at bounding box center [430, 191] width 10 height 10
click at [248, 215] on div "選擇商品" at bounding box center [254, 224] width 81 height 22
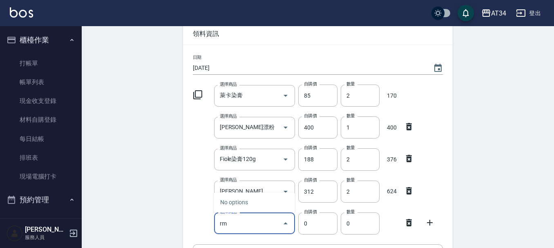
type input "r"
type input "局"
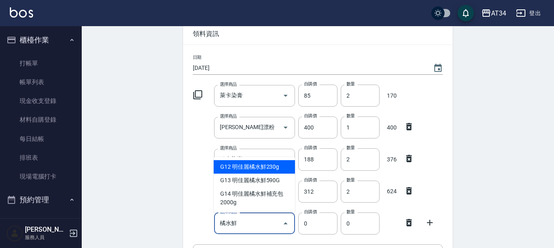
click at [274, 162] on li "G12 明佳麗橘水鮮230g" at bounding box center [254, 166] width 81 height 13
type input "明佳麗橘水鮮230g"
type input "351"
type input "1"
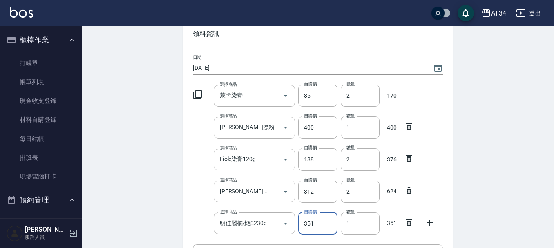
scroll to position [82, 0]
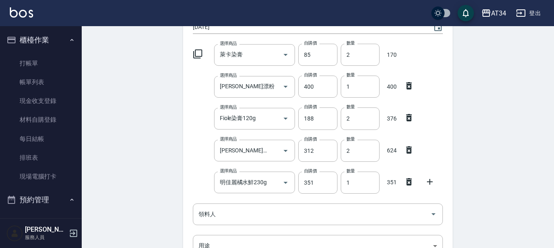
click at [432, 180] on icon at bounding box center [430, 182] width 10 height 10
click at [244, 211] on input "選擇商品" at bounding box center [249, 214] width 62 height 14
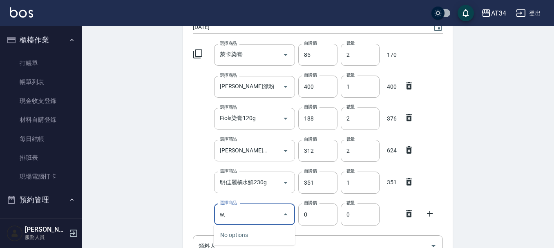
type input "w"
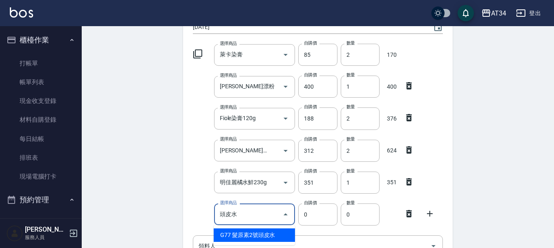
click at [241, 233] on li "G77 髮原素2號頭皮水" at bounding box center [254, 234] width 81 height 13
type input "髮原素2號頭皮水"
type input "640"
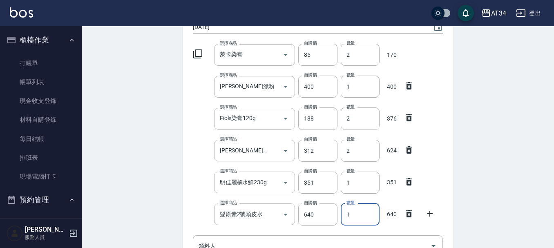
drag, startPoint x: 346, startPoint y: 210, endPoint x: 353, endPoint y: 210, distance: 6.9
click at [353, 210] on input "1" at bounding box center [360, 215] width 39 height 22
type input "2"
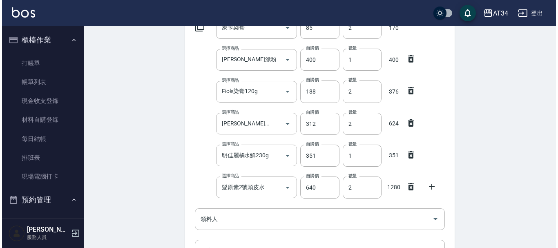
scroll to position [123, 0]
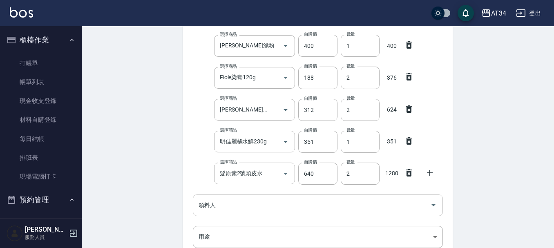
click at [243, 213] on div "領料人" at bounding box center [318, 206] width 250 height 22
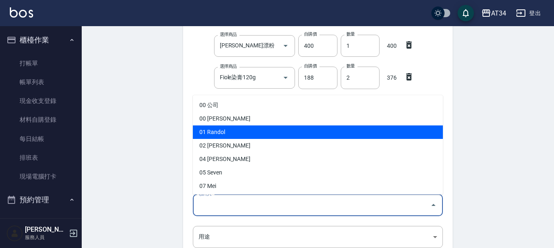
click at [235, 129] on li "01 Randol" at bounding box center [318, 131] width 250 height 13
type input "Randol"
